Goal: Information Seeking & Learning: Learn about a topic

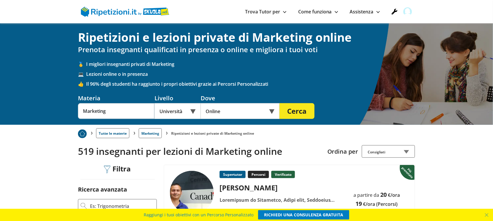
click at [222, 110] on div "Online" at bounding box center [240, 111] width 79 height 16
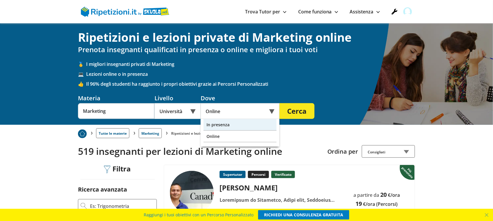
click at [238, 125] on div "In presenza" at bounding box center [239, 125] width 73 height 12
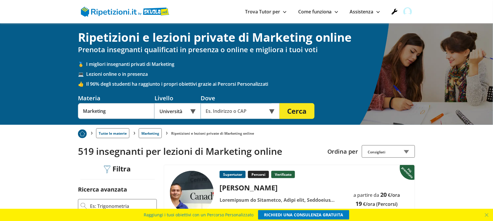
click at [243, 114] on input "text" at bounding box center [236, 111] width 71 height 16
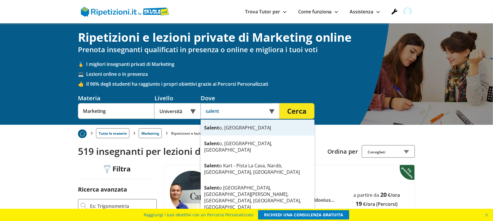
click at [225, 129] on div "Salent o, Italia" at bounding box center [258, 128] width 114 height 16
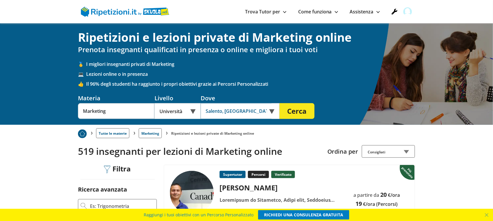
type input "Salento, Italia"
click at [301, 107] on button "Cerca" at bounding box center [296, 111] width 35 height 16
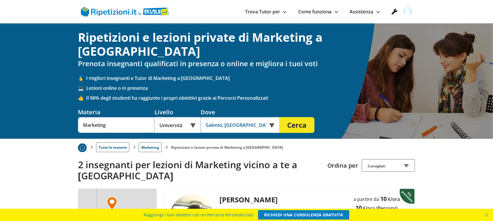
click at [221, 117] on input "Salento, [GEOGRAPHIC_DATA]" at bounding box center [236, 125] width 71 height 16
click at [238, 117] on input "text" at bounding box center [236, 125] width 71 height 16
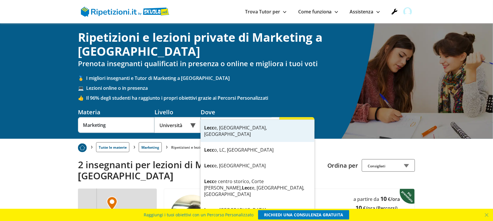
type input "[GEOGRAPHIC_DATA]"
click at [279, 117] on button "Cerca" at bounding box center [296, 125] width 35 height 16
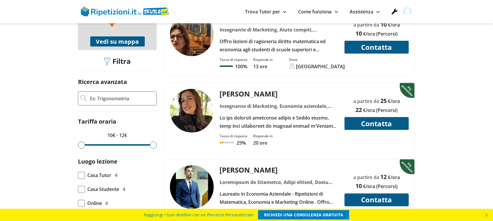
click at [194, 95] on img at bounding box center [192, 111] width 44 height 44
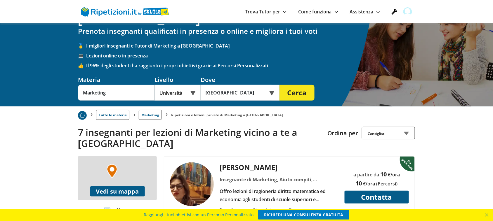
scroll to position [73, 0]
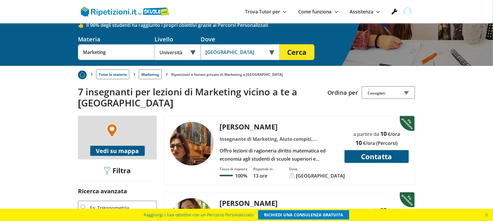
click at [237, 44] on input "[GEOGRAPHIC_DATA]" at bounding box center [236, 52] width 71 height 16
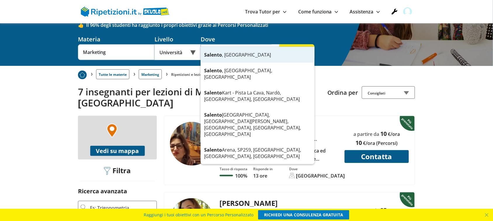
click at [220, 55] on strong "Salento" at bounding box center [213, 55] width 18 height 6
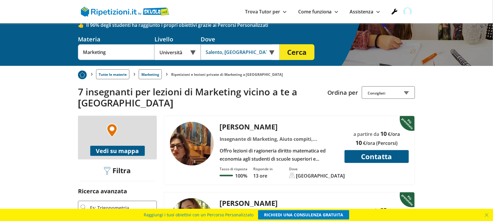
type input "Salento, Italia"
click at [297, 44] on button "Cerca" at bounding box center [296, 52] width 35 height 16
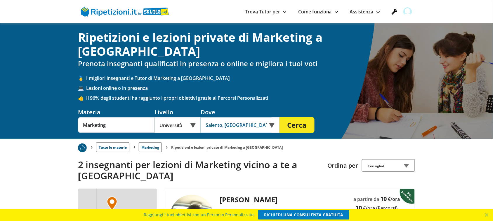
click at [224, 117] on input "Salento, [GEOGRAPHIC_DATA]" at bounding box center [236, 125] width 71 height 16
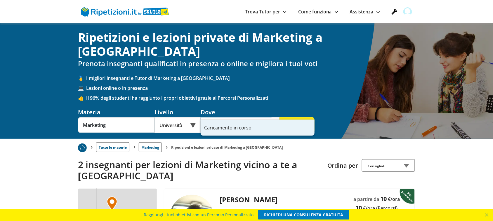
type input "[GEOGRAPHIC_DATA]"
click at [279, 117] on button "Cerca" at bounding box center [296, 125] width 35 height 16
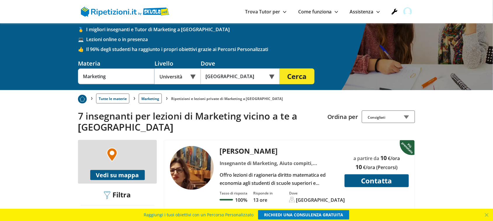
scroll to position [73, 0]
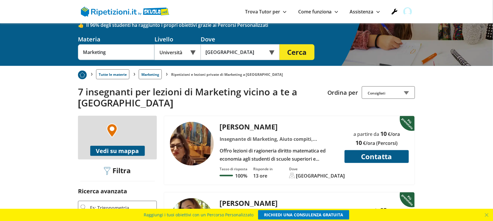
click at [271, 44] on div "Online o in presenza" at bounding box center [240, 52] width 79 height 16
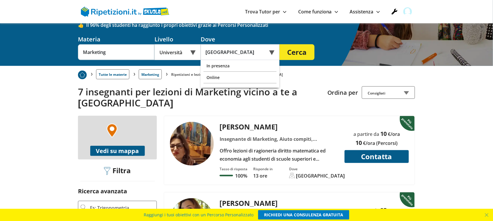
click at [231, 72] on div "Online" at bounding box center [239, 78] width 73 height 12
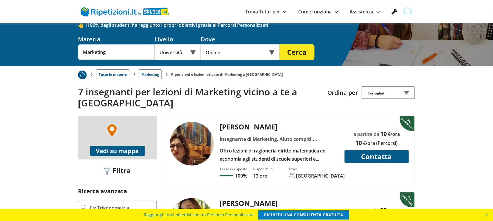
click at [304, 44] on button "Cerca" at bounding box center [296, 52] width 35 height 16
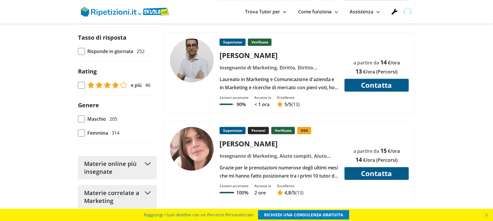
scroll to position [292, 0]
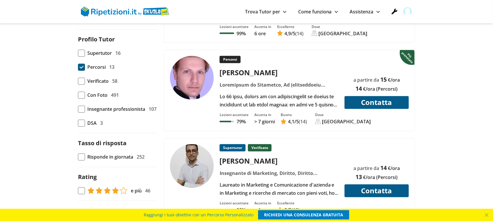
click at [79, 71] on span at bounding box center [81, 67] width 7 height 7
click at [78, 67] on input "Percorsi 13" at bounding box center [78, 67] width 0 height 0
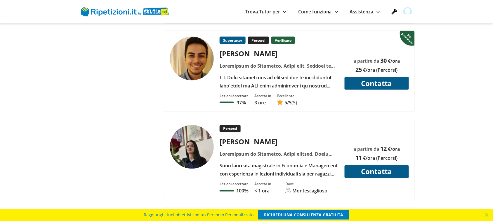
scroll to position [876, 0]
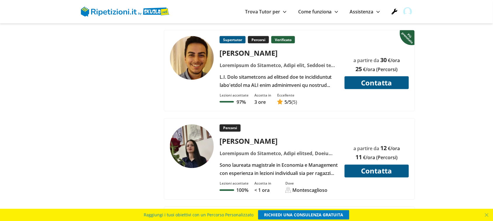
click at [194, 57] on img at bounding box center [192, 58] width 44 height 44
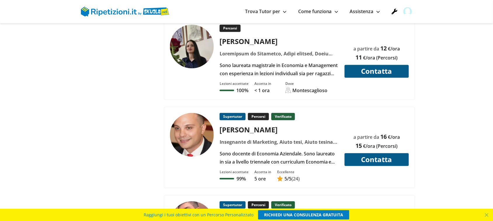
scroll to position [985, 0]
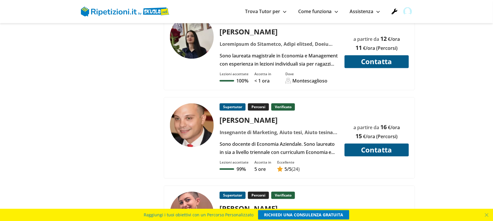
click at [199, 43] on img at bounding box center [192, 37] width 44 height 44
